Goal: Find specific page/section: Find specific page/section

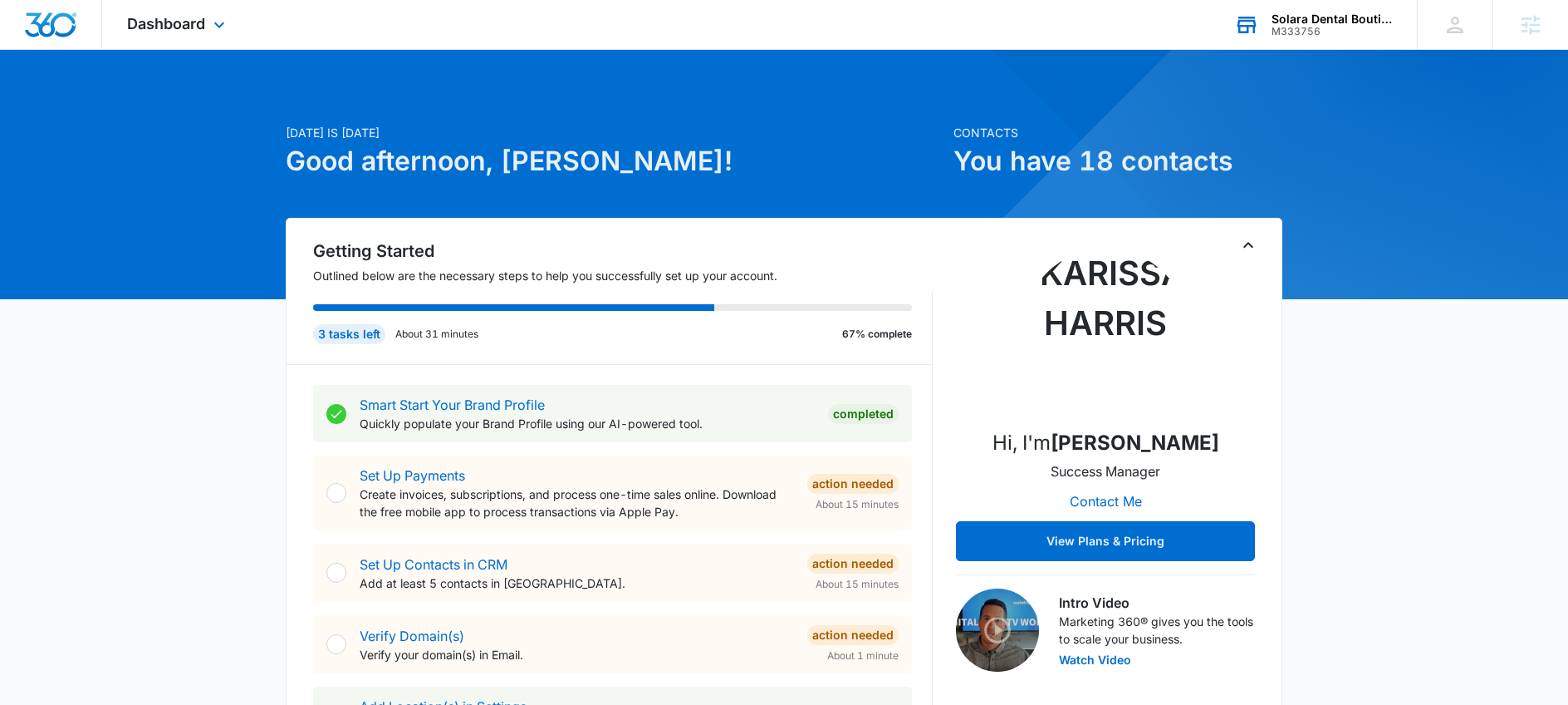
click at [1289, 15] on div "Solara Dental Boutique" at bounding box center [1332, 19] width 121 height 13
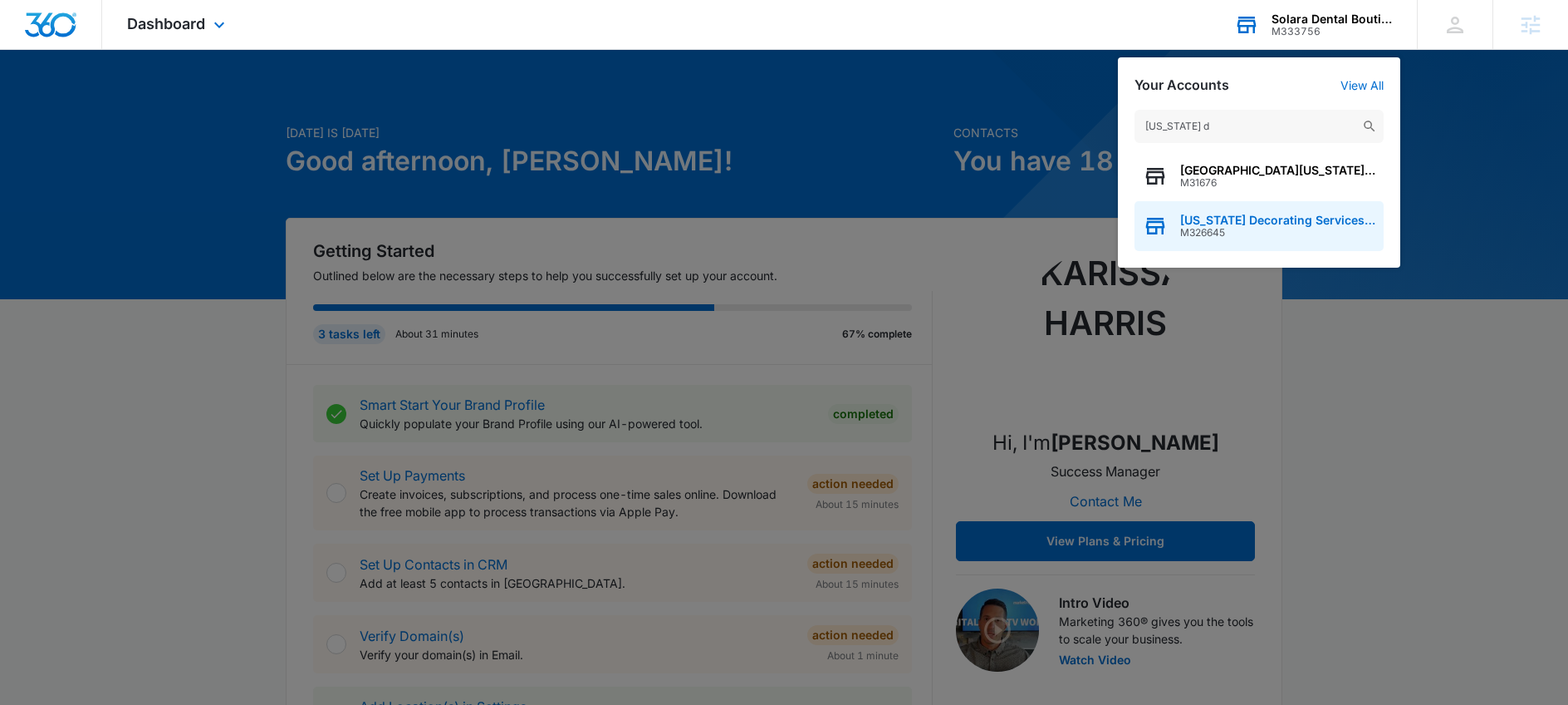
type input "[US_STATE] d"
click at [1276, 218] on span "[US_STATE] Decorating Services Inc" at bounding box center [1278, 220] width 195 height 13
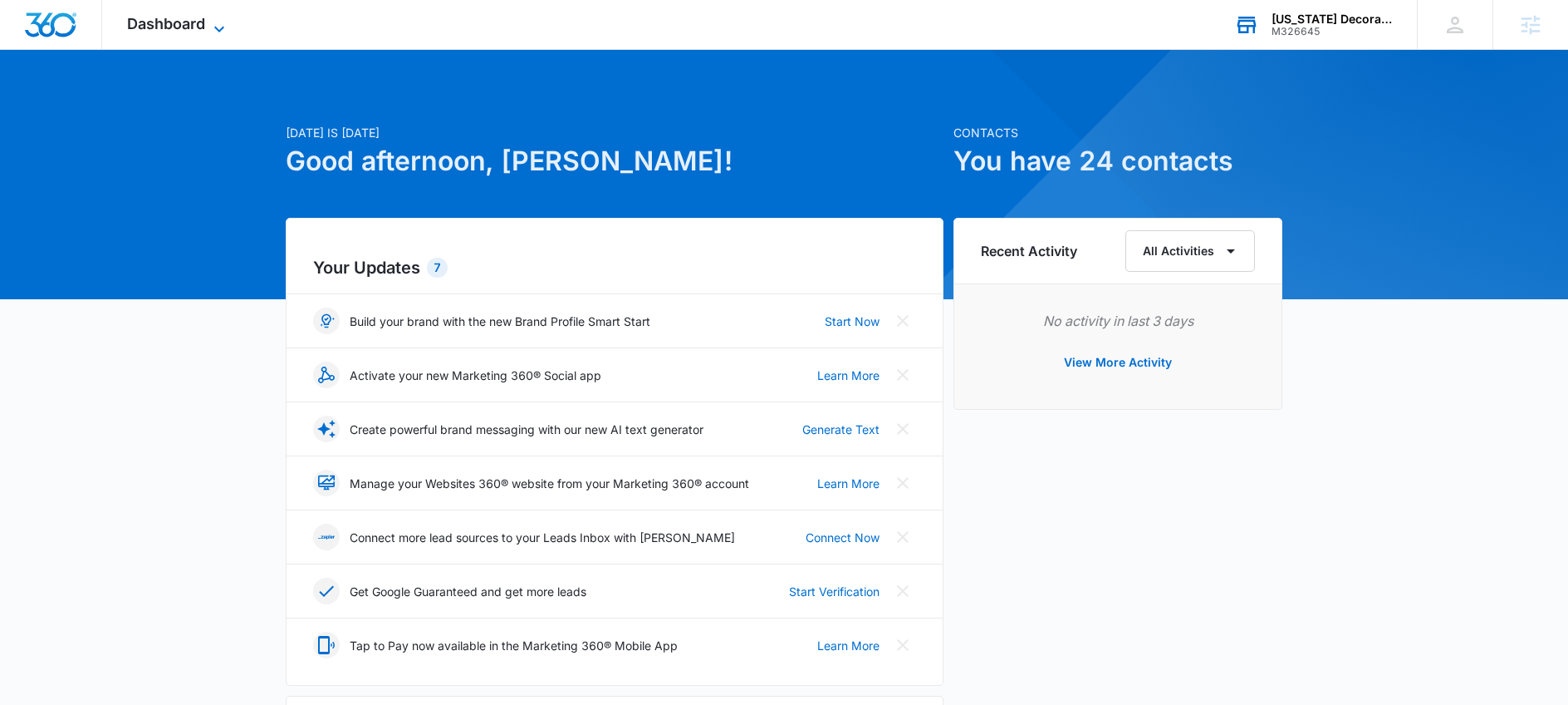
click at [219, 28] on icon at bounding box center [219, 29] width 20 height 20
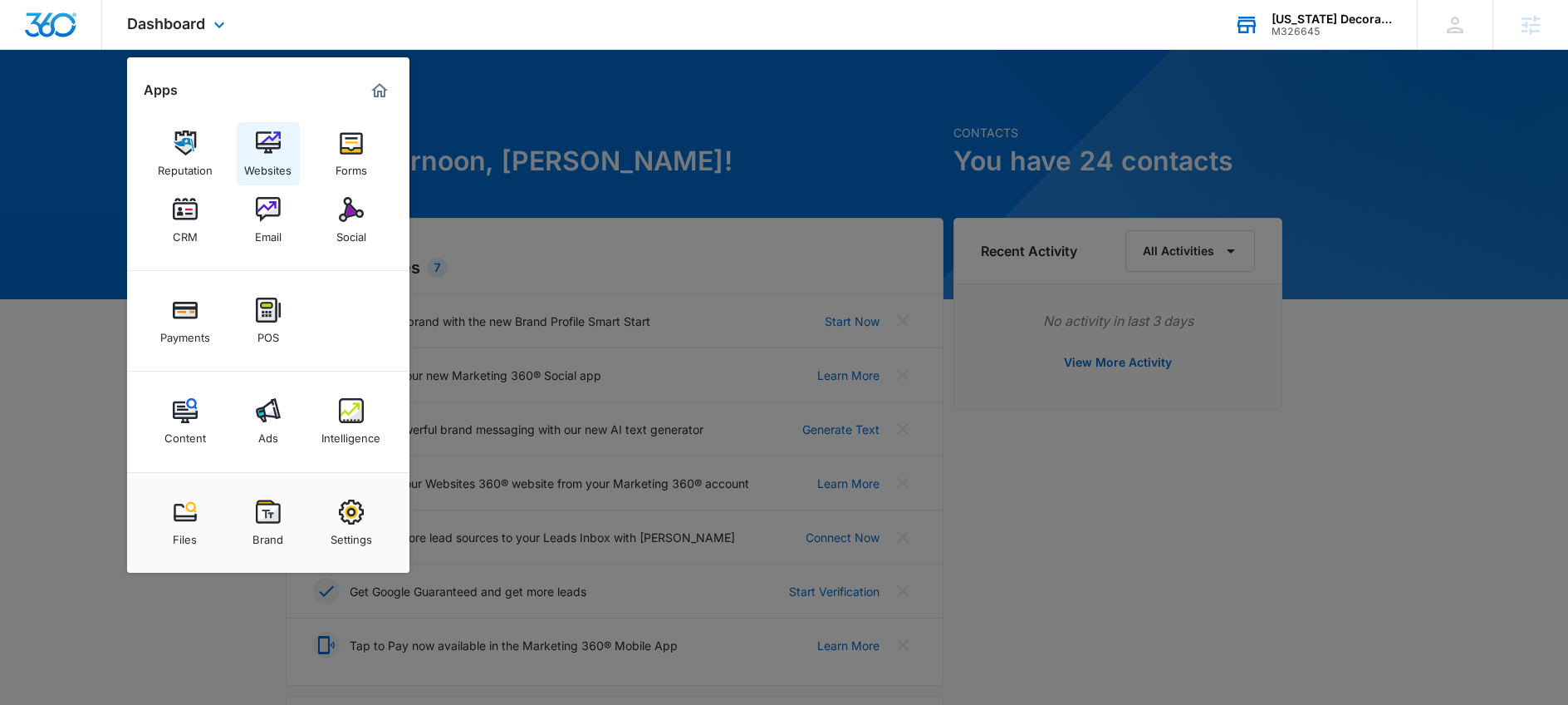
click at [290, 169] on link "Websites" at bounding box center [268, 154] width 63 height 63
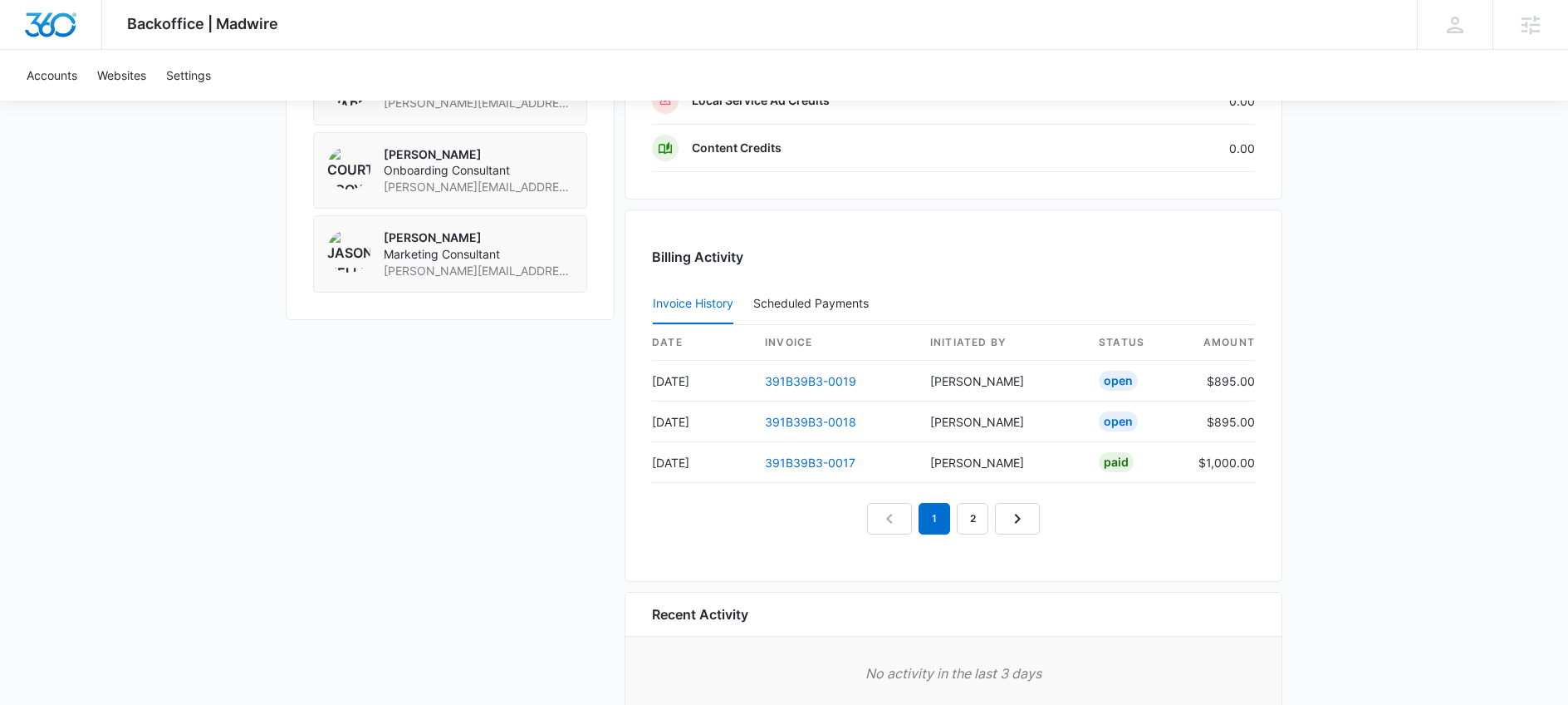
scroll to position [1488, 0]
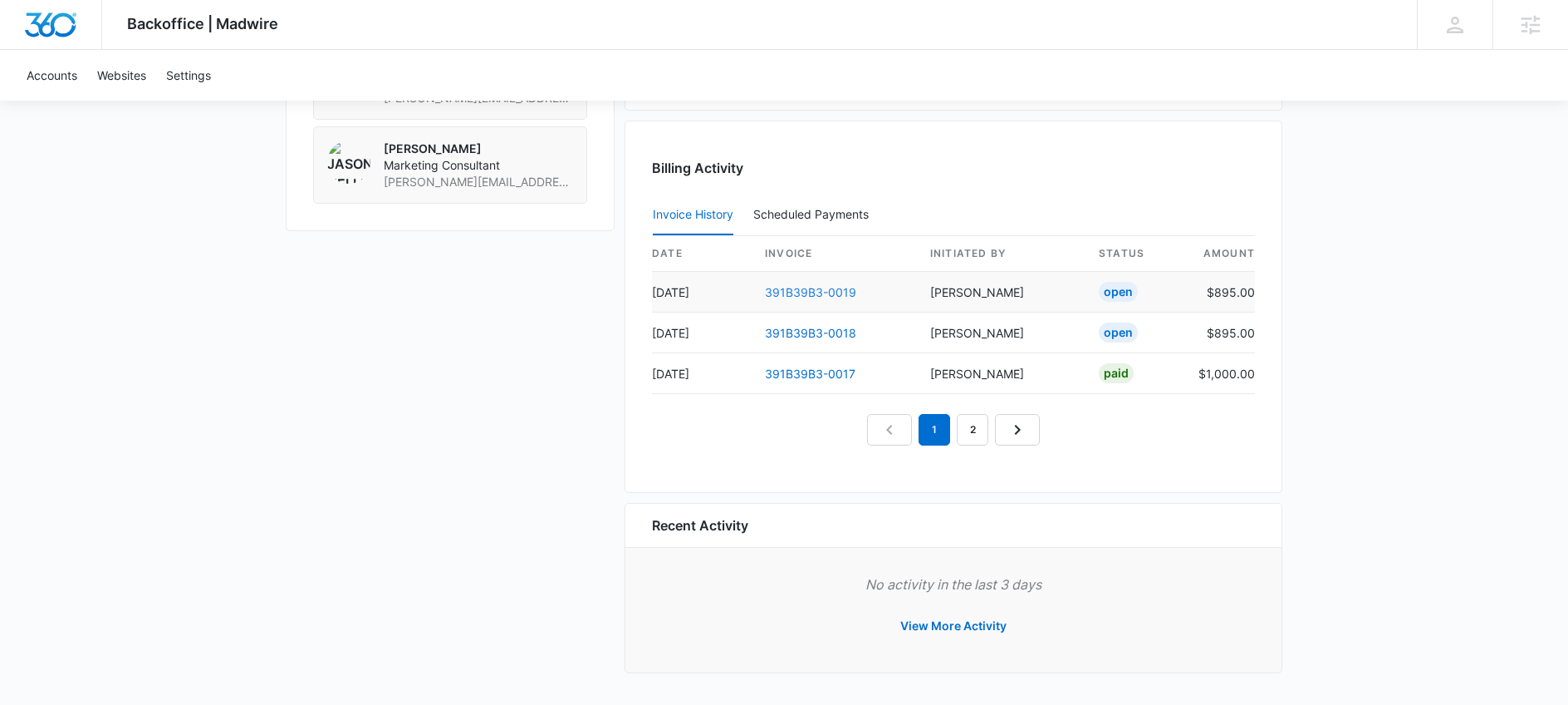
click at [795, 290] on link "391B39B3-0019" at bounding box center [810, 291] width 91 height 14
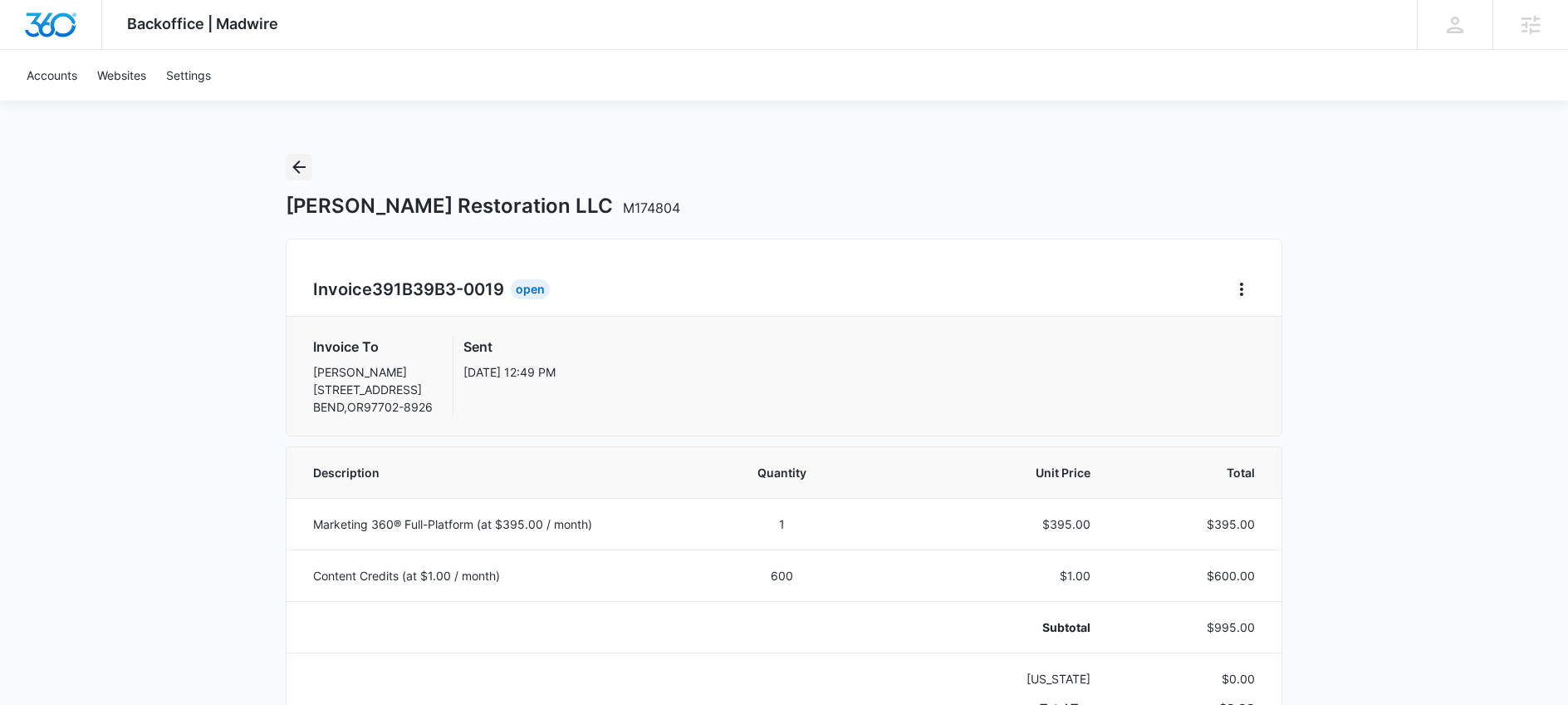
click at [296, 170] on icon "Back" at bounding box center [299, 167] width 13 height 13
